Goal: Task Accomplishment & Management: Use online tool/utility

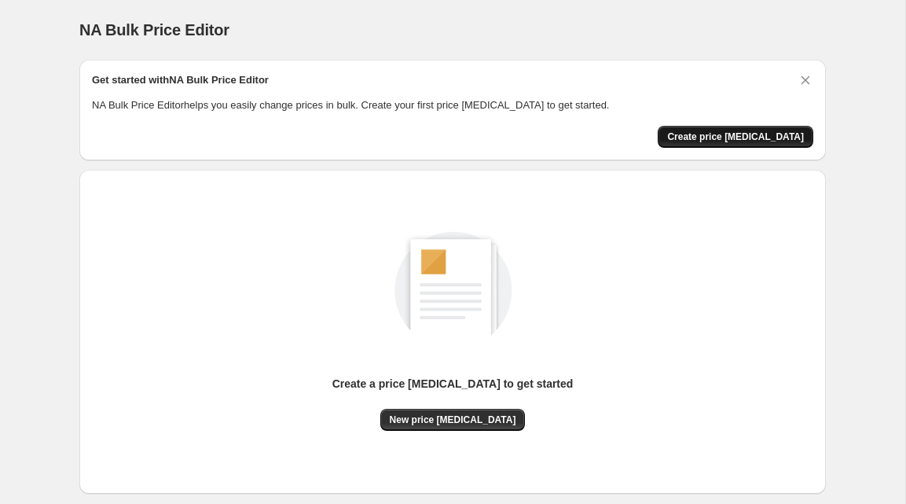
click at [743, 134] on span "Create price [MEDICAL_DATA]" at bounding box center [735, 137] width 137 height 13
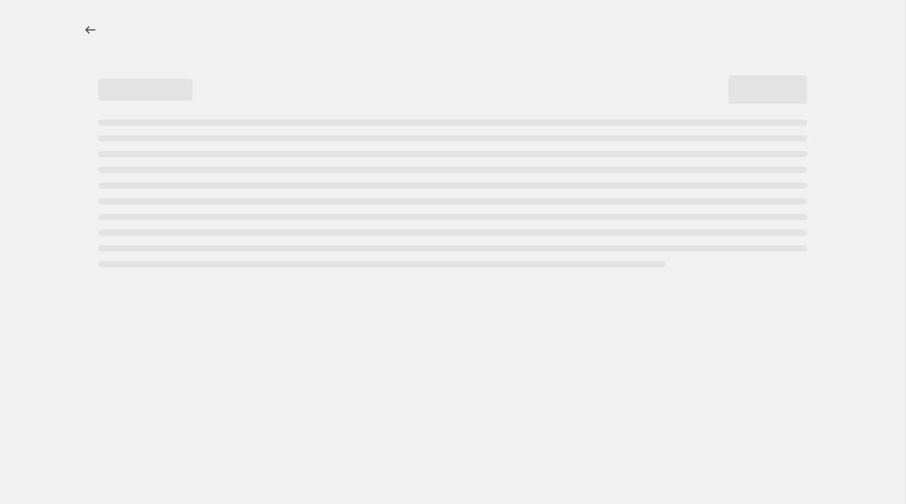
select select "percentage"
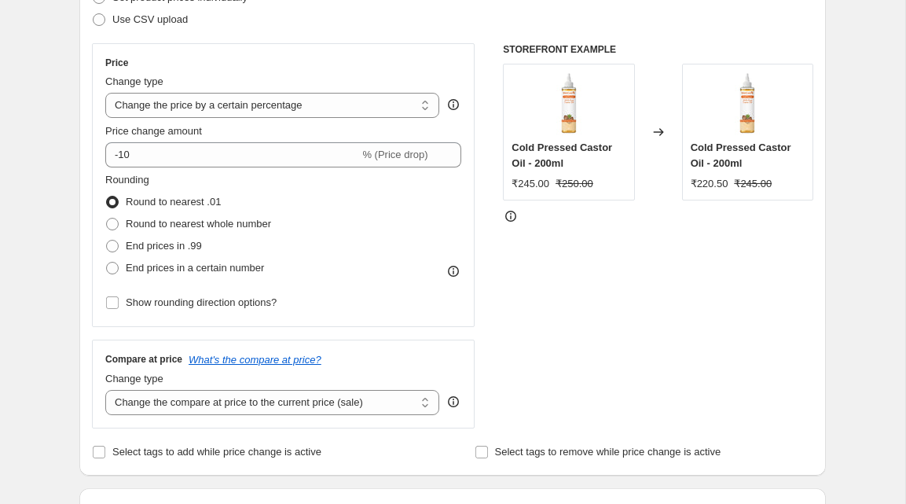
scroll to position [266, 0]
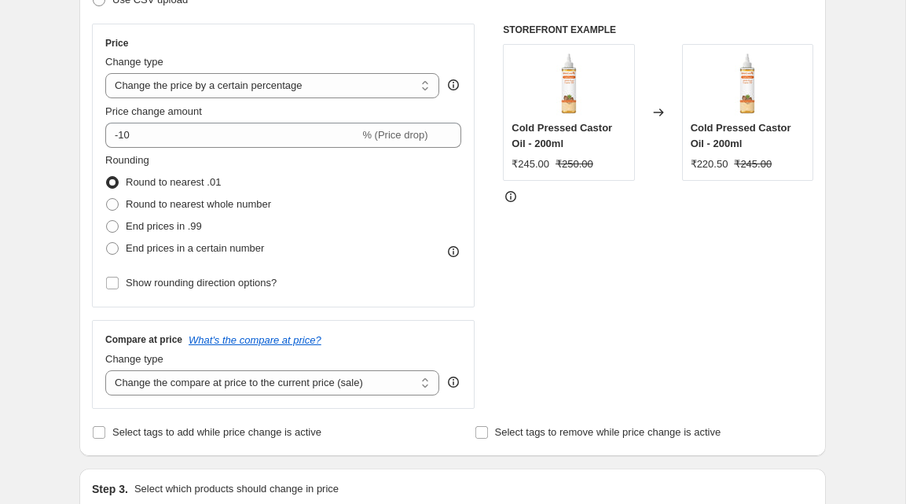
click at [289, 90] on select "Change the price to a certain amount Change the price by a certain amount Chang…" at bounding box center [272, 85] width 334 height 25
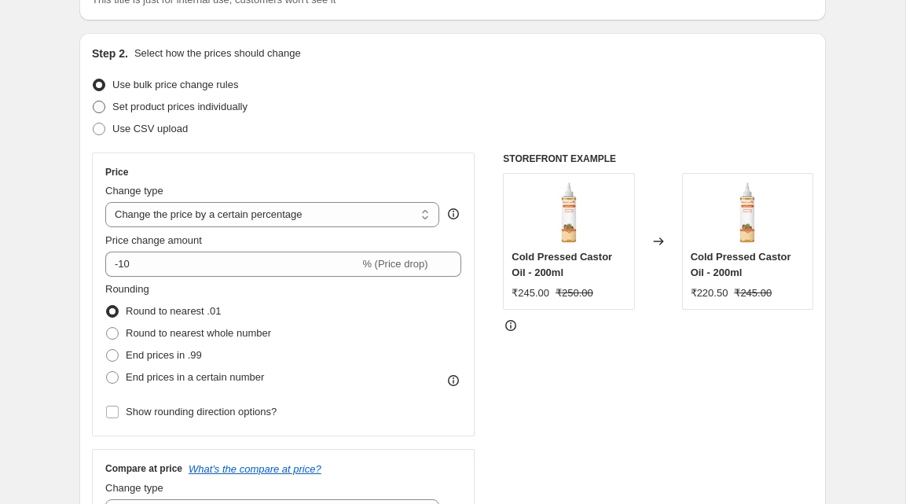
click at [99, 107] on span at bounding box center [99, 107] width 13 height 13
click at [94, 101] on input "Set product prices individually" at bounding box center [93, 101] width 1 height 1
radio input "true"
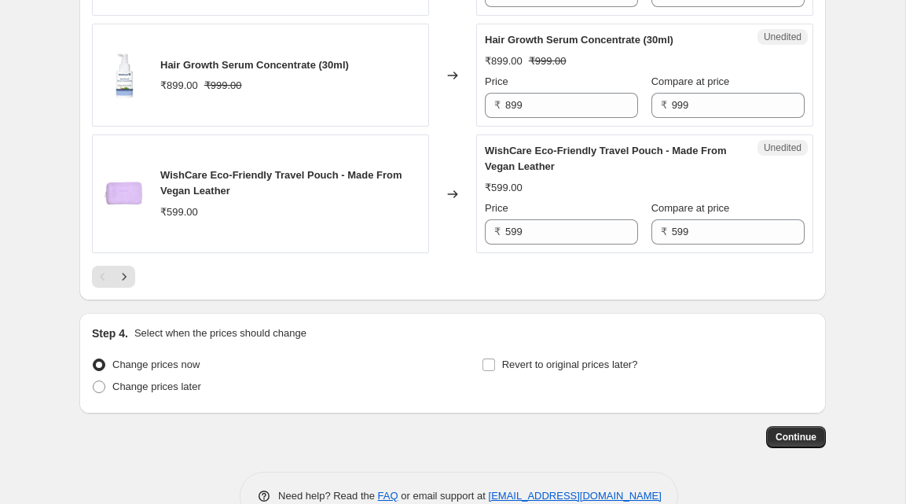
scroll to position [2585, 0]
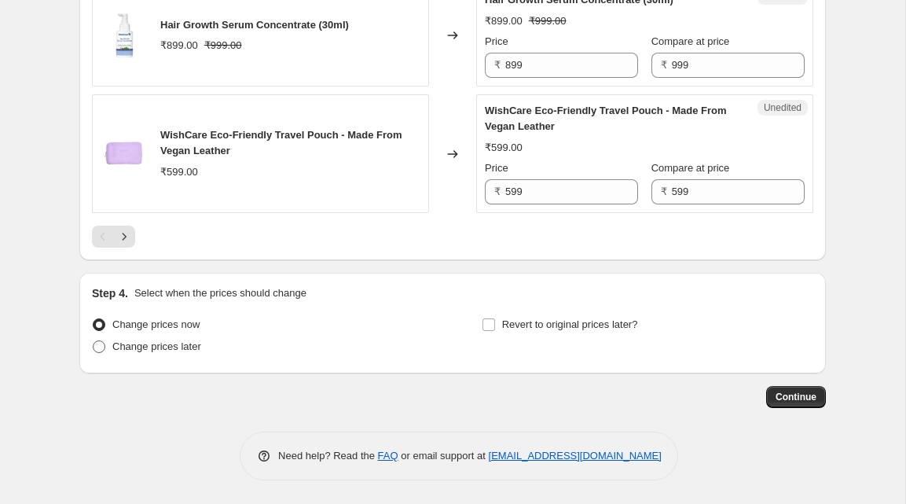
click at [160, 345] on span "Change prices later" at bounding box center [156, 346] width 89 height 12
click at [94, 341] on input "Change prices later" at bounding box center [93, 340] width 1 height 1
radio input "true"
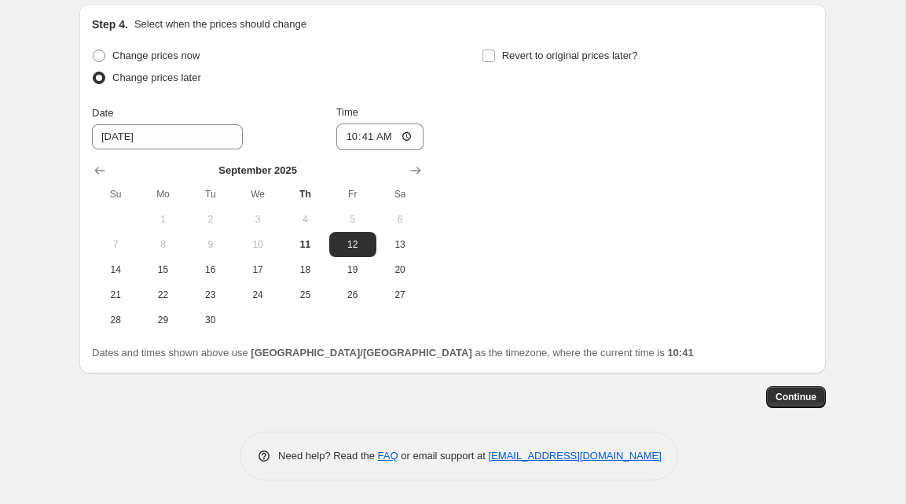
scroll to position [2854, 0]
click at [494, 54] on span at bounding box center [489, 56] width 14 height 14
click at [494, 54] on input "Revert to original prices later?" at bounding box center [489, 56] width 13 height 13
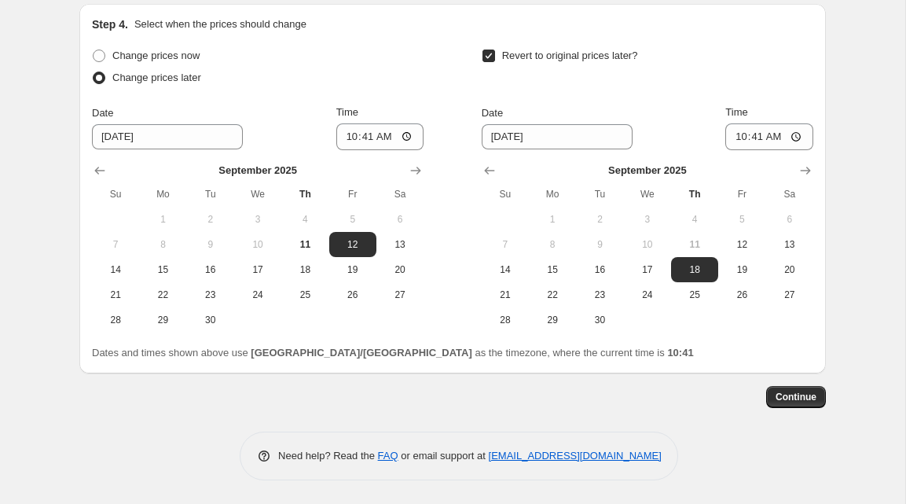
click at [494, 54] on span at bounding box center [489, 56] width 14 height 14
click at [494, 54] on input "Revert to original prices later?" at bounding box center [489, 56] width 13 height 13
checkbox input "false"
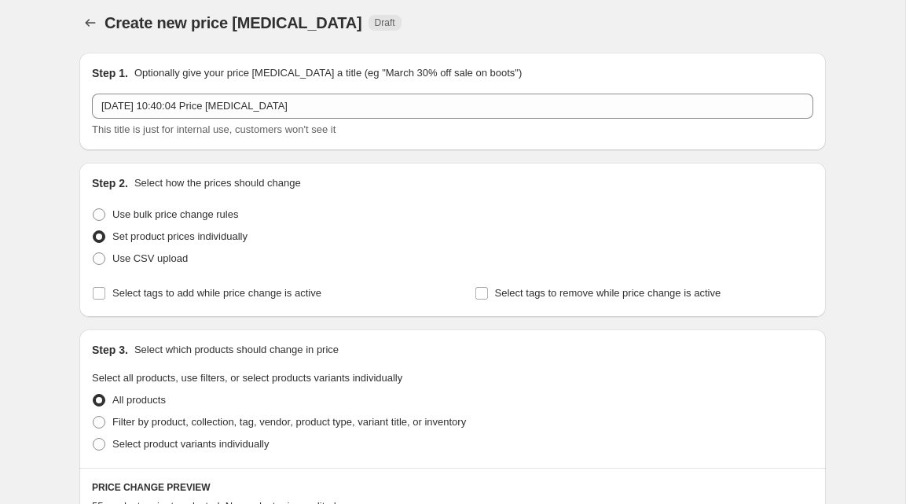
scroll to position [0, 0]
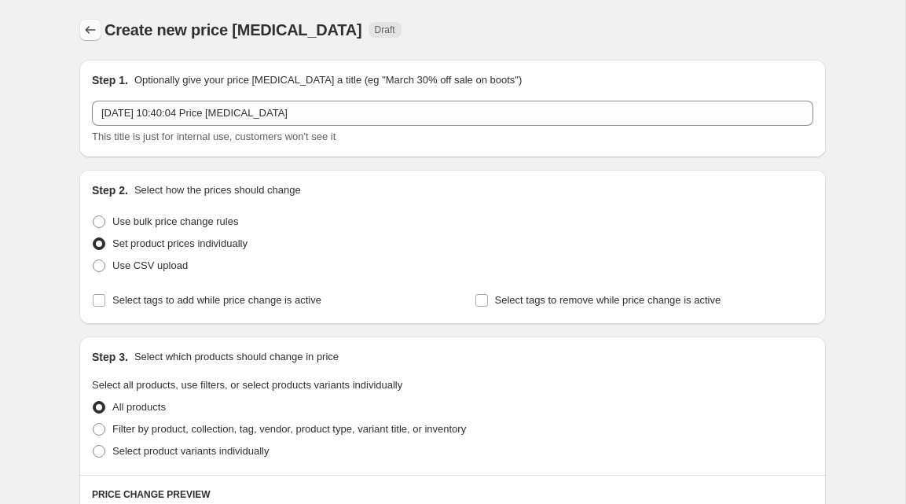
click at [83, 28] on icon "Price change jobs" at bounding box center [91, 30] width 16 height 16
